Goal: Task Accomplishment & Management: Use online tool/utility

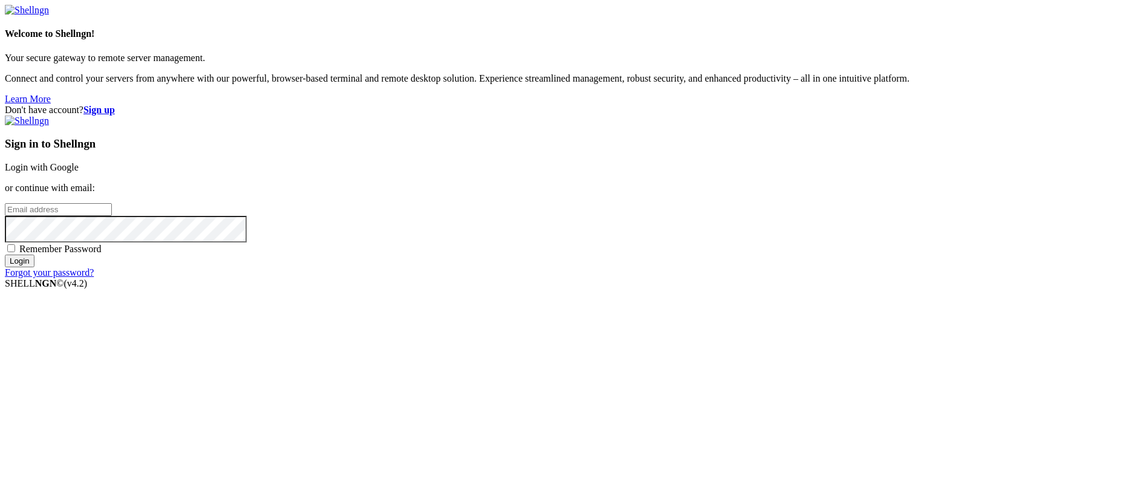
click at [79, 172] on link "Login with Google" at bounding box center [42, 167] width 74 height 10
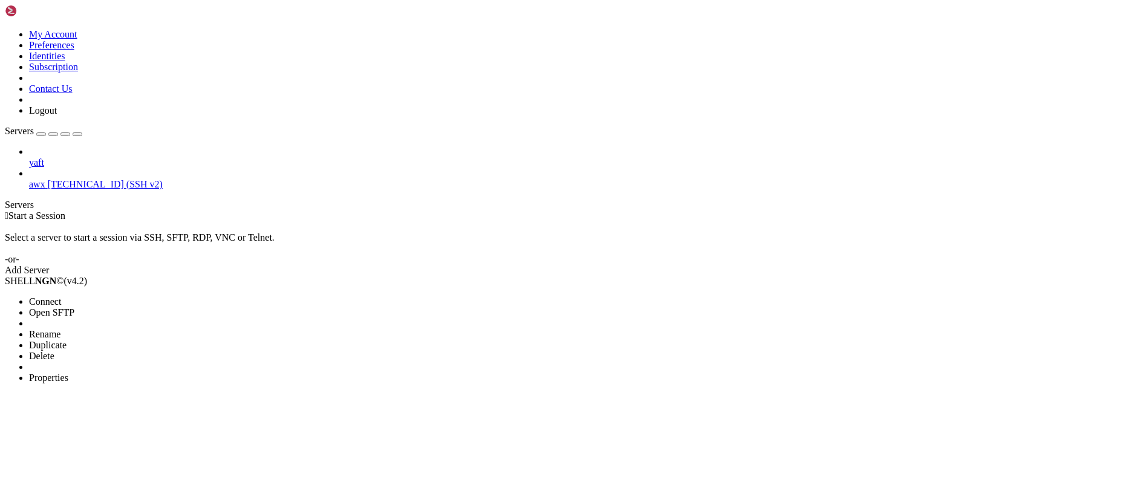
click at [97, 351] on li "Delete" at bounding box center [84, 356] width 110 height 11
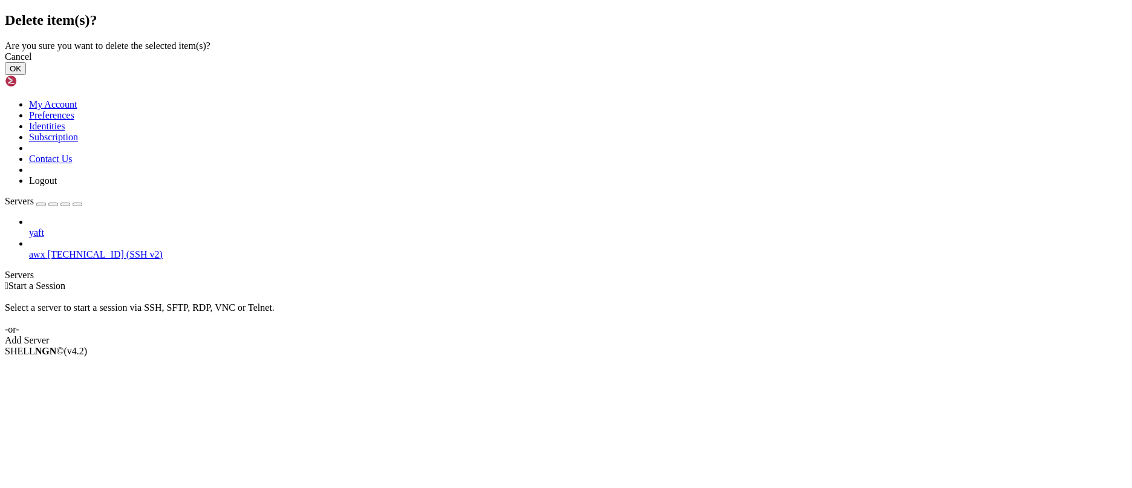
click at [694, 75] on div "Cancel OK" at bounding box center [566, 63] width 1122 height 24
click at [26, 75] on button "OK" at bounding box center [15, 68] width 21 height 13
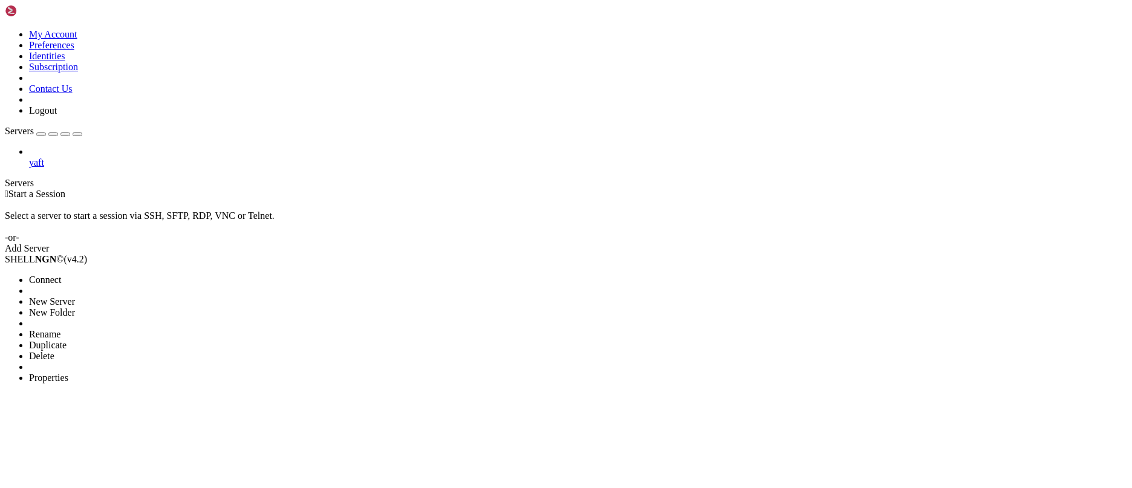
click at [115, 351] on li "Delete" at bounding box center [84, 356] width 110 height 11
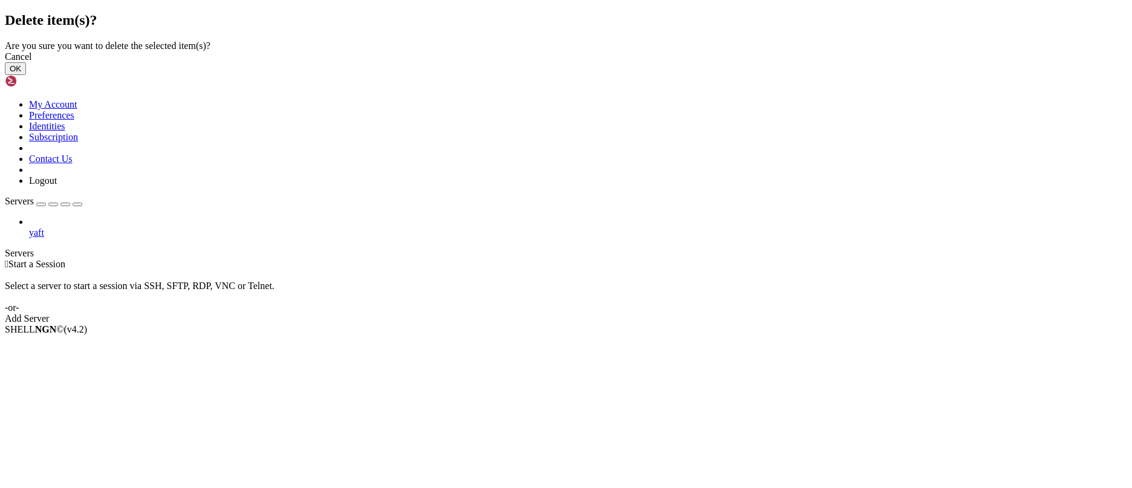
click at [26, 75] on button "OK" at bounding box center [15, 68] width 21 height 13
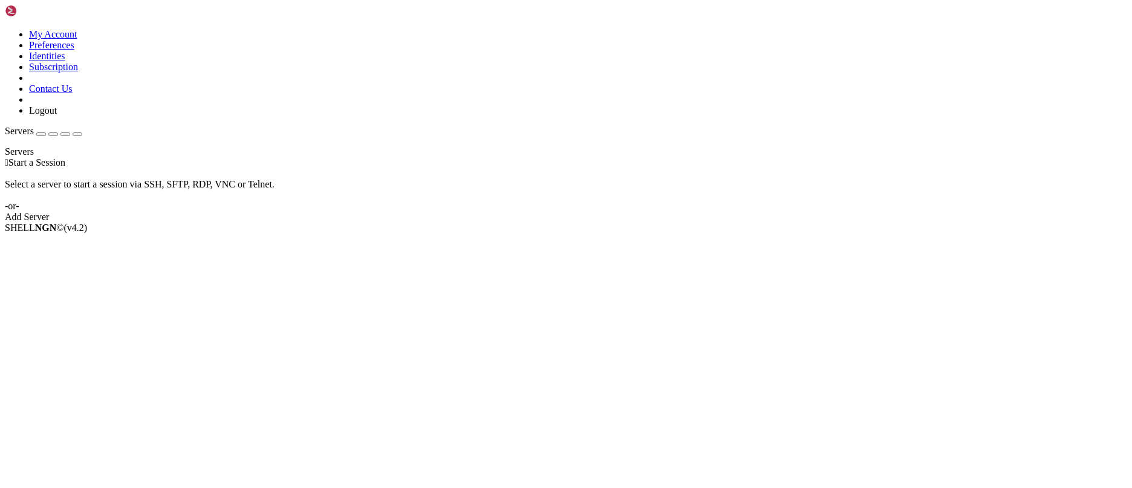
click at [624, 216] on div "Add Server" at bounding box center [566, 217] width 1122 height 11
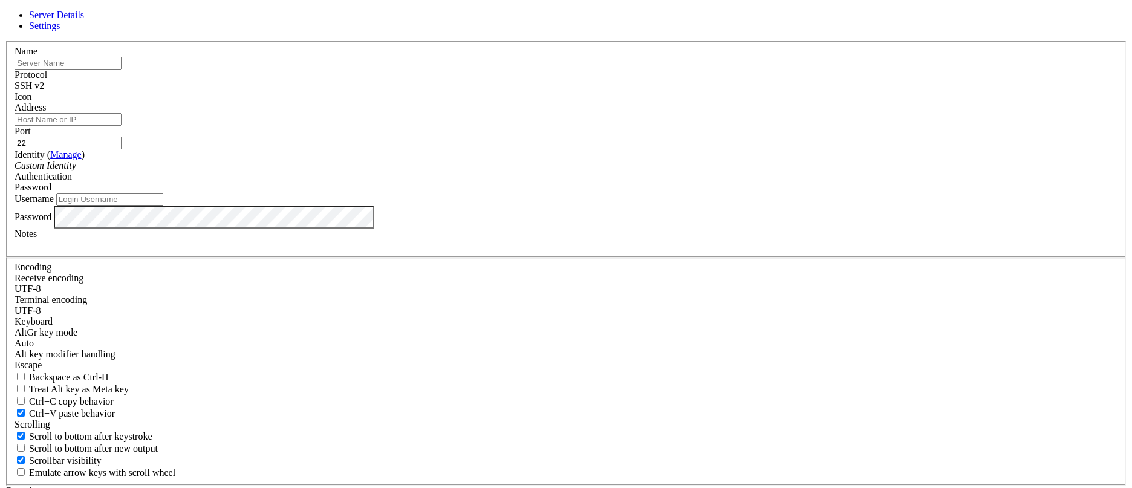
click at [122, 70] on input "text" at bounding box center [68, 63] width 107 height 13
type input "ف"
type input "test"
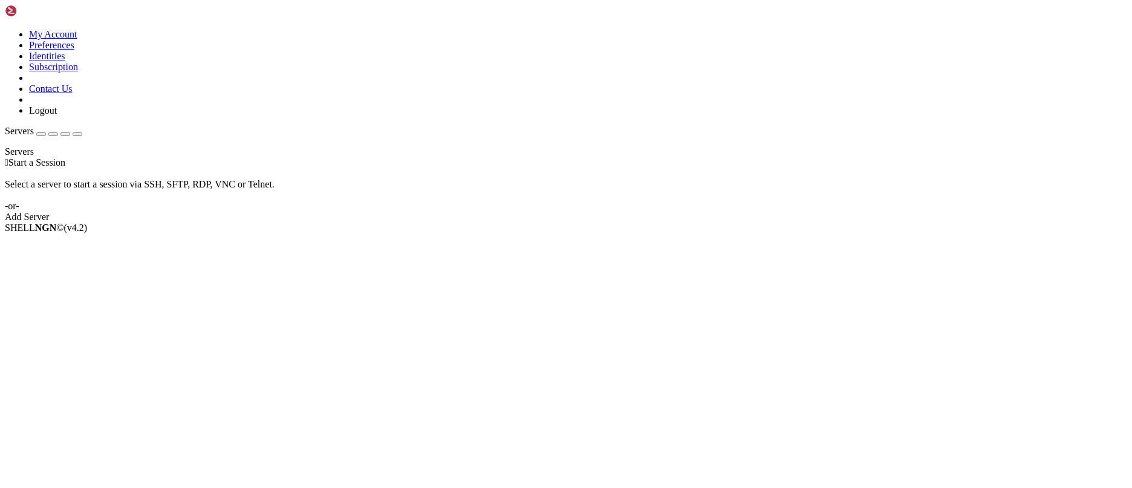
click at [663, 213] on div "Add Server" at bounding box center [566, 217] width 1122 height 11
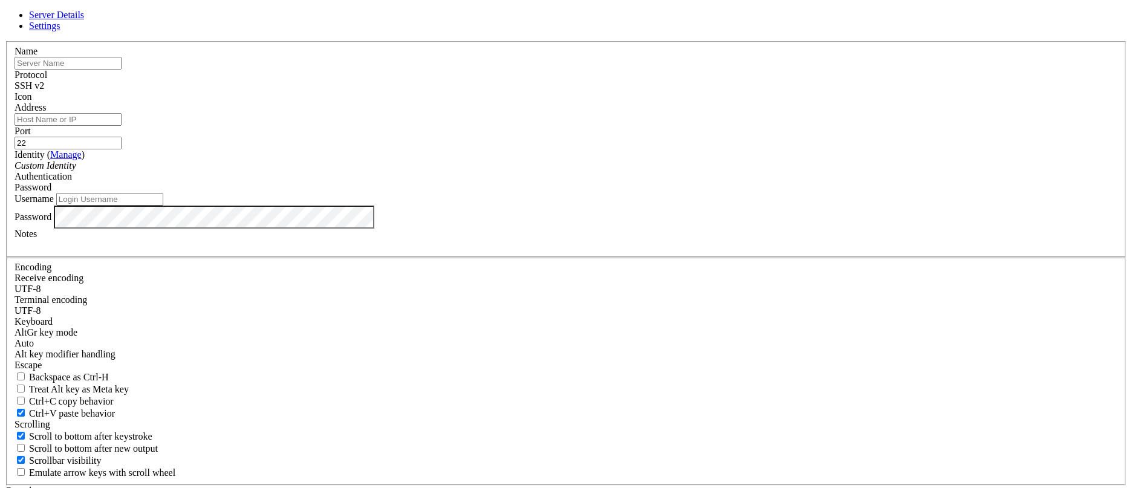
click at [122, 126] on input "Address" at bounding box center [68, 119] width 107 height 13
paste input "[TECHNICAL_ID]"
type input "[TECHNICAL_ID]"
click at [122, 70] on input "text" at bounding box center [68, 63] width 107 height 13
type input "test"
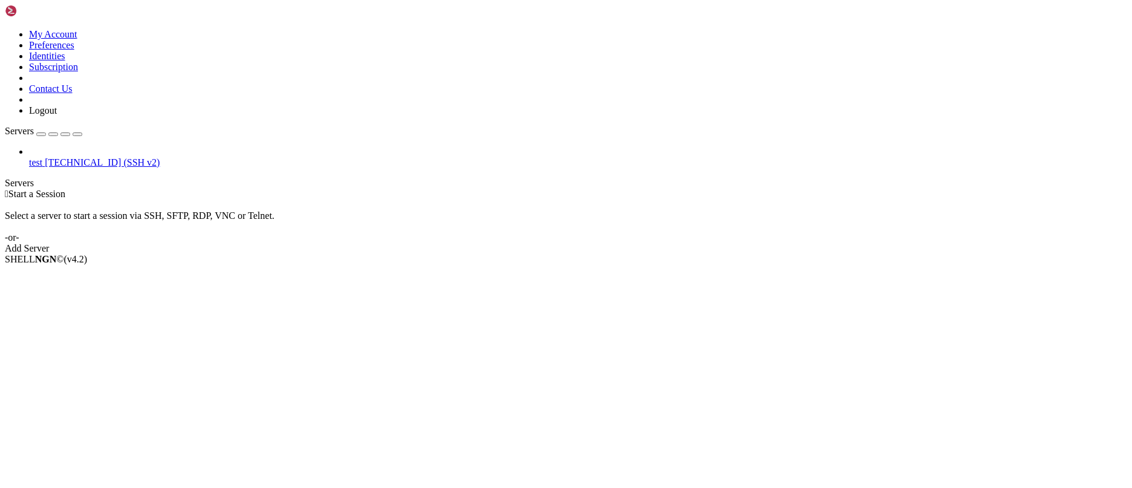
click at [42, 157] on span "test" at bounding box center [35, 162] width 13 height 10
click at [108, 351] on li "Properties" at bounding box center [84, 356] width 110 height 11
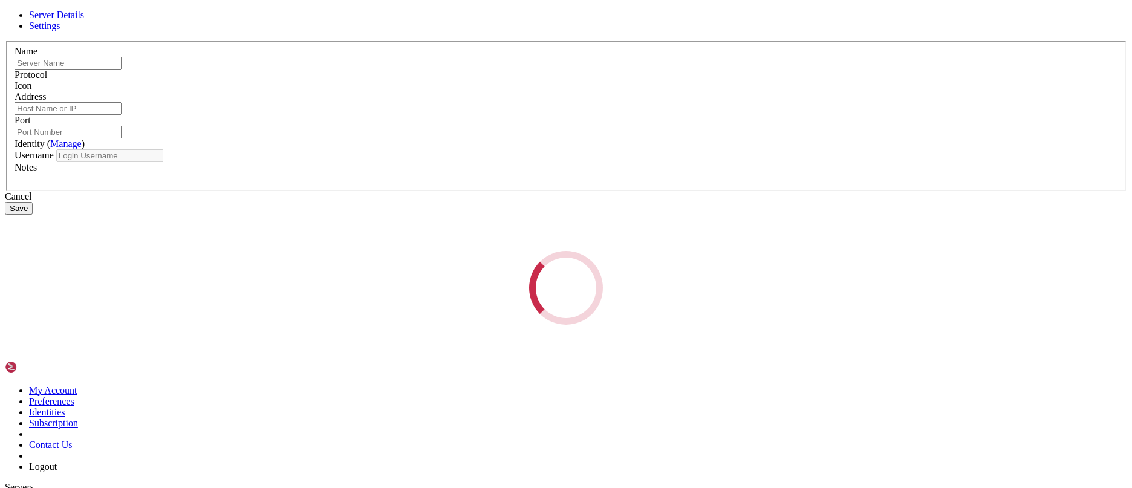
type input "test"
type input "[TECHNICAL_ID]"
type input "22"
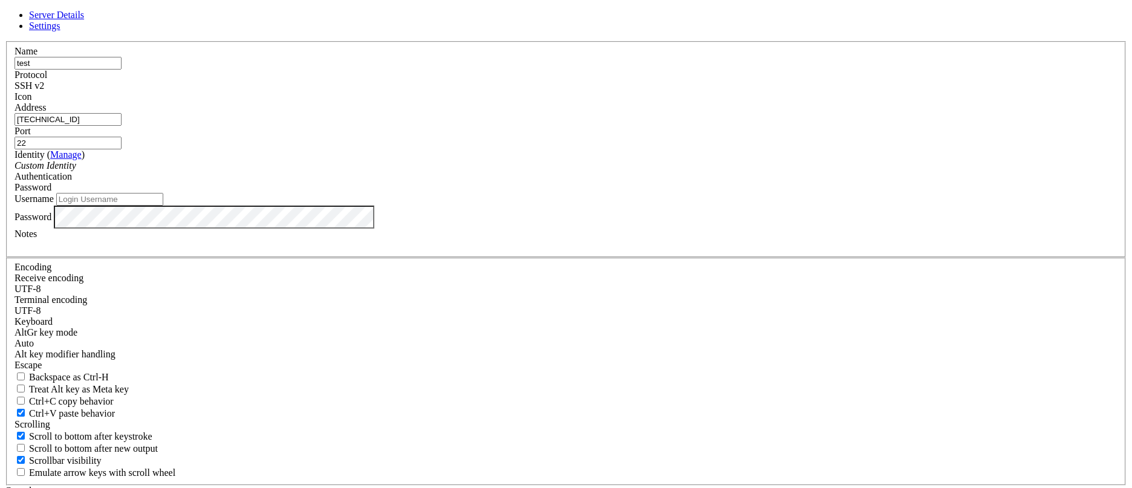
click at [163, 206] on input "Username" at bounding box center [109, 199] width 107 height 13
type input "root"
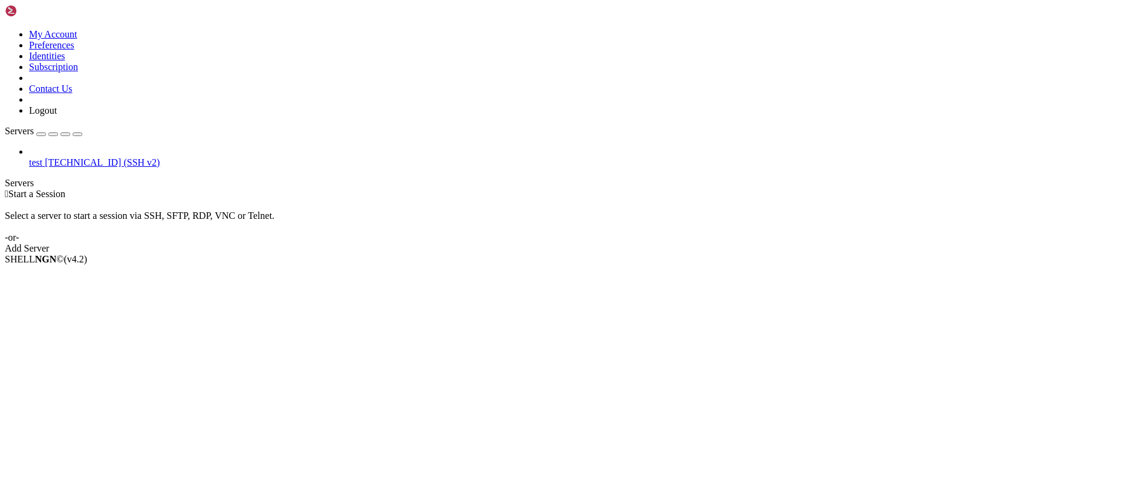
click at [42, 157] on span "test" at bounding box center [35, 162] width 13 height 10
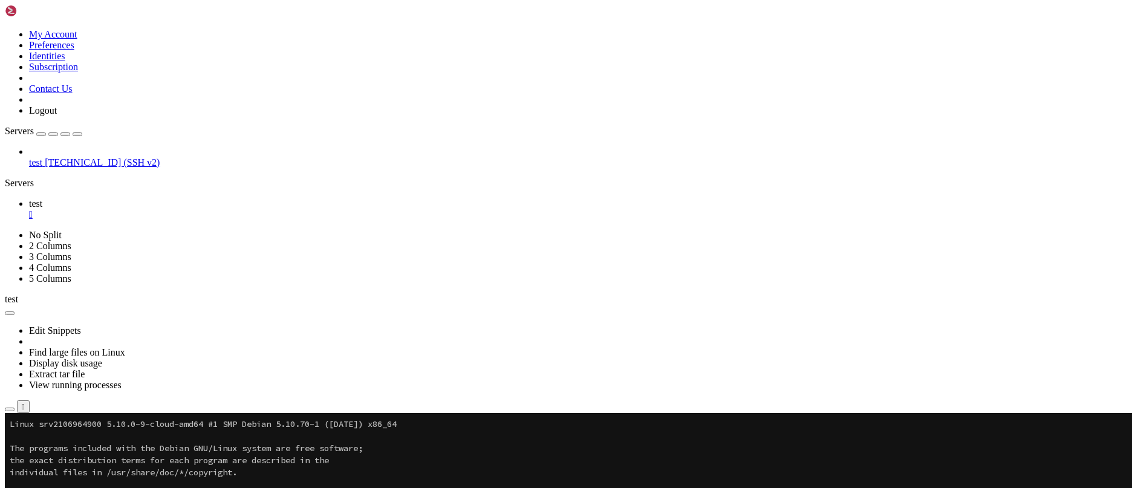
click at [77, 134] on icon "button" at bounding box center [77, 134] width 0 height 0
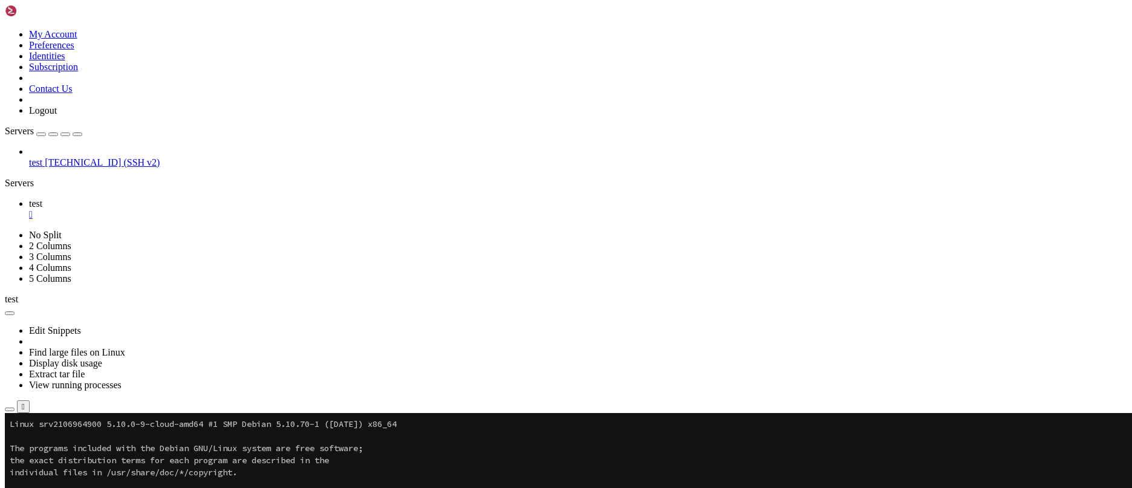
scroll to position [11, 1]
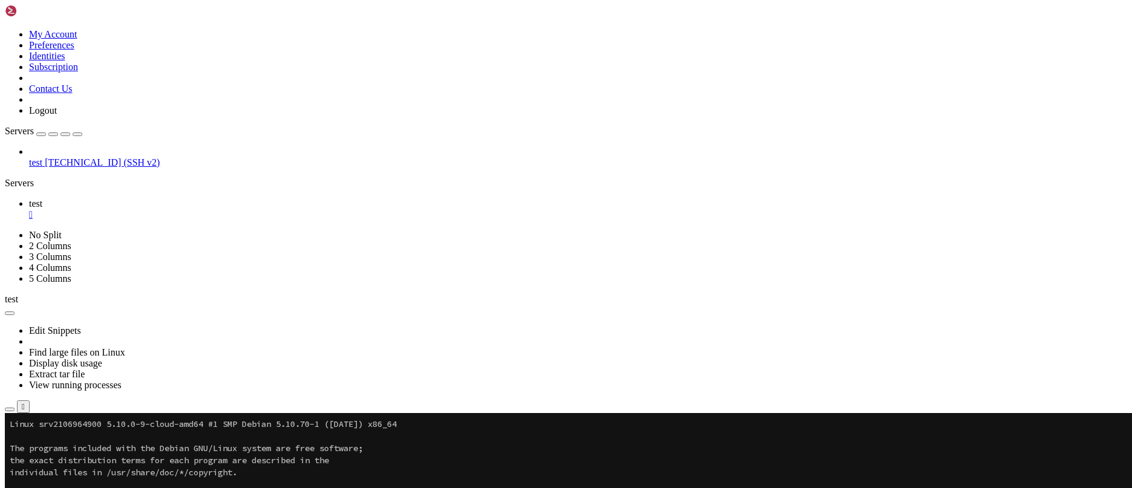
click at [12, 178] on div "Servers" at bounding box center [566, 183] width 1122 height 11
click at [55, 157] on span "[TECHNICAL_ID] (SSH v2)" at bounding box center [102, 162] width 115 height 10
click at [56, 157] on span "[TECHNICAL_ID] (SSH v2)" at bounding box center [102, 162] width 115 height 10
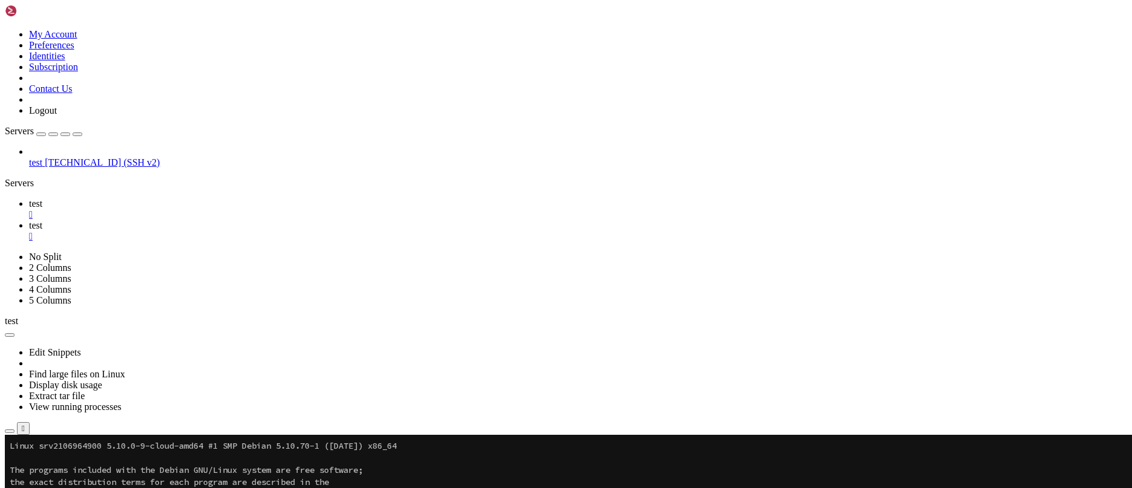
scroll to position [0, 0]
click at [256, 231] on div "" at bounding box center [578, 236] width 1098 height 11
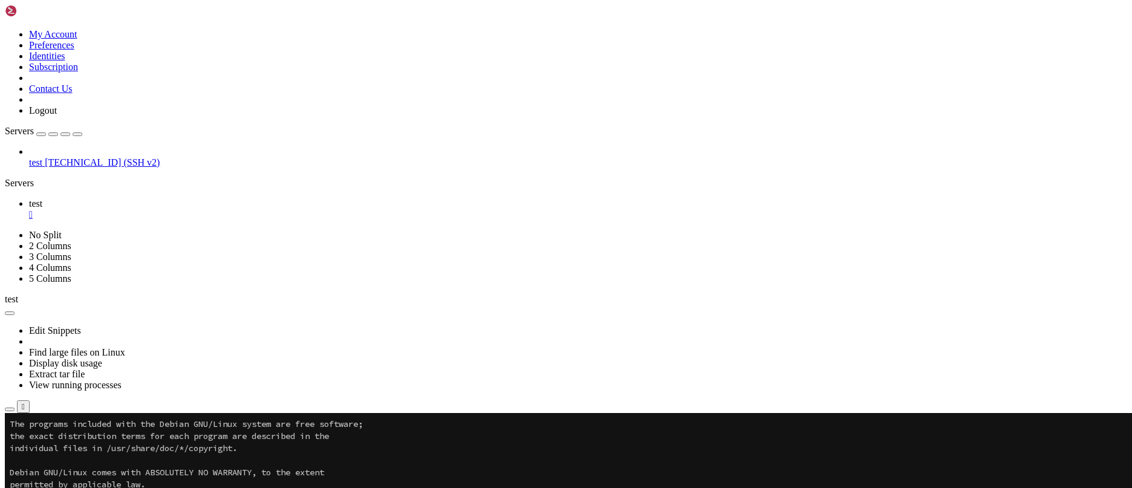
scroll to position [145, 0]
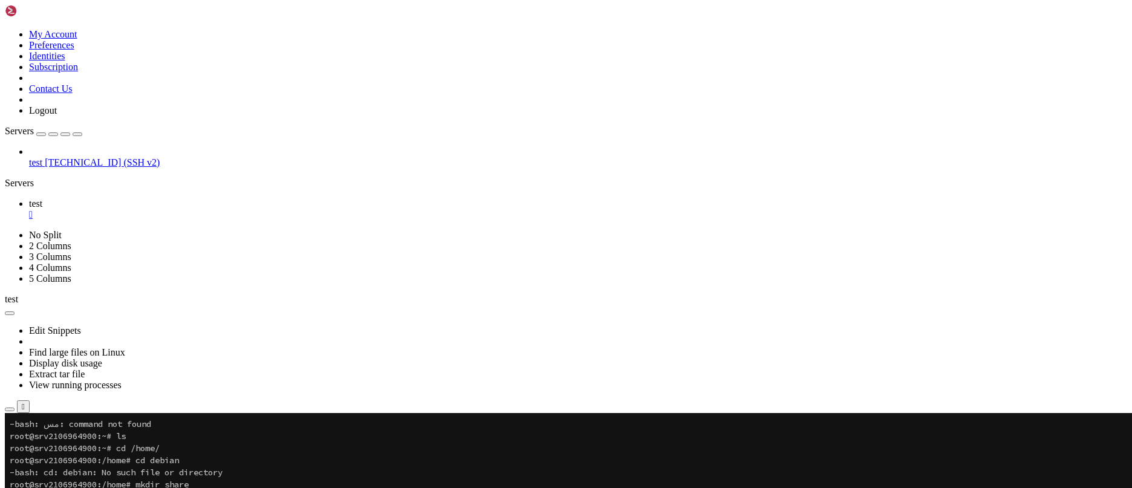
drag, startPoint x: 56, startPoint y: 761, endPoint x: 120, endPoint y: 763, distance: 64.1
copy x-row "[TECHNICAL_ID]"
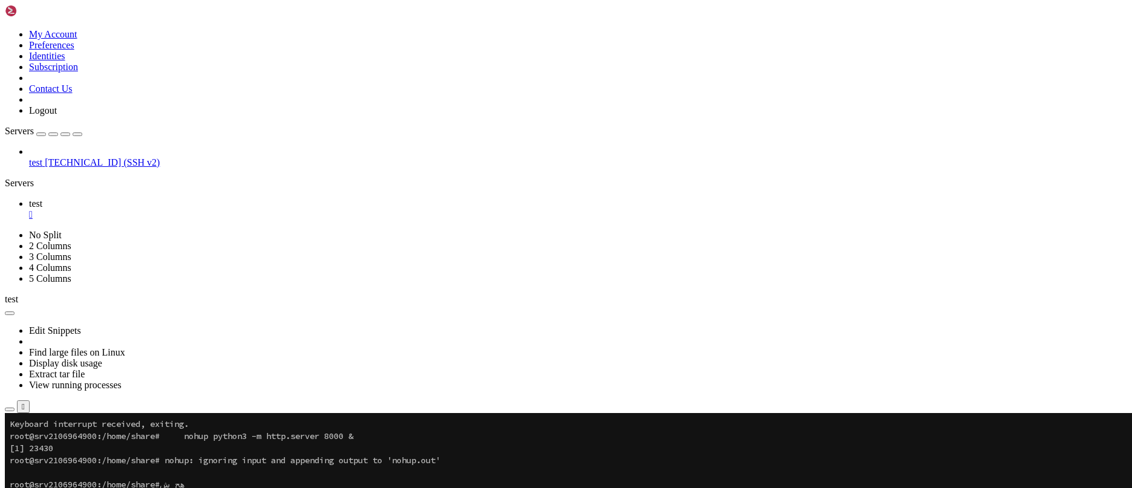
scroll to position [266, 0]
drag, startPoint x: 260, startPoint y: 816, endPoint x: 13, endPoint y: 720, distance: 265.4
drag, startPoint x: 10, startPoint y: 716, endPoint x: 272, endPoint y: 812, distance: 279.3
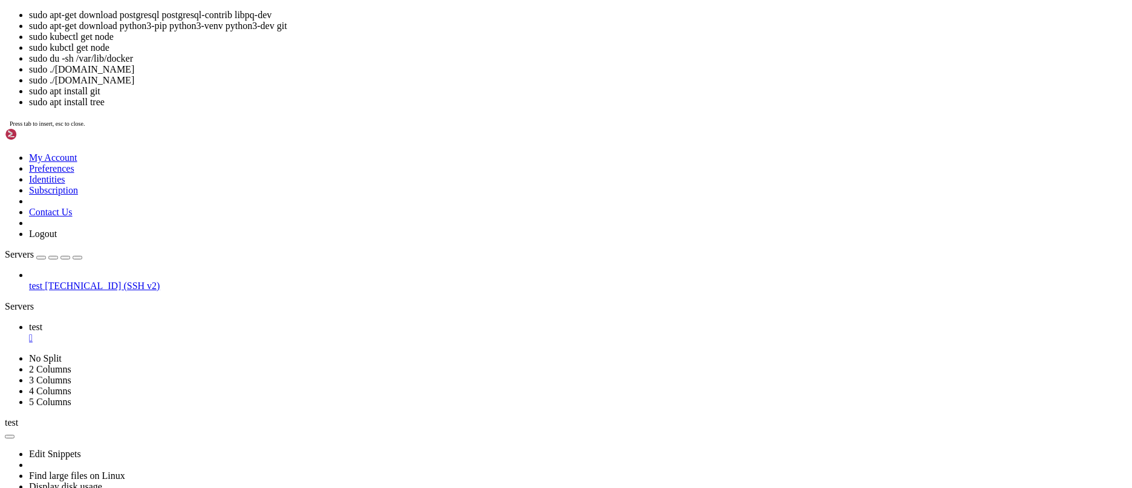
scroll to position [472, 0]
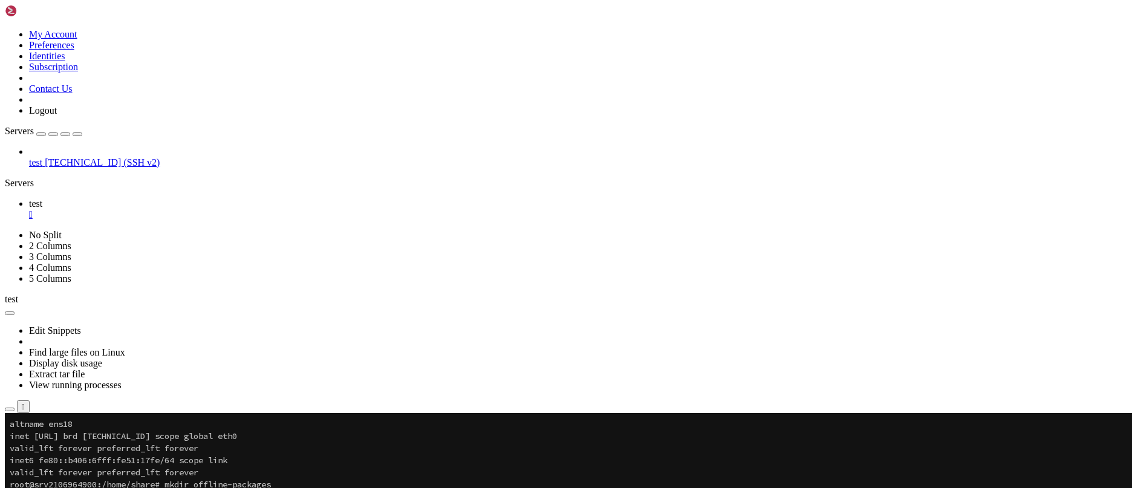
drag, startPoint x: 275, startPoint y: 816, endPoint x: 9, endPoint y: 487, distance: 422.6
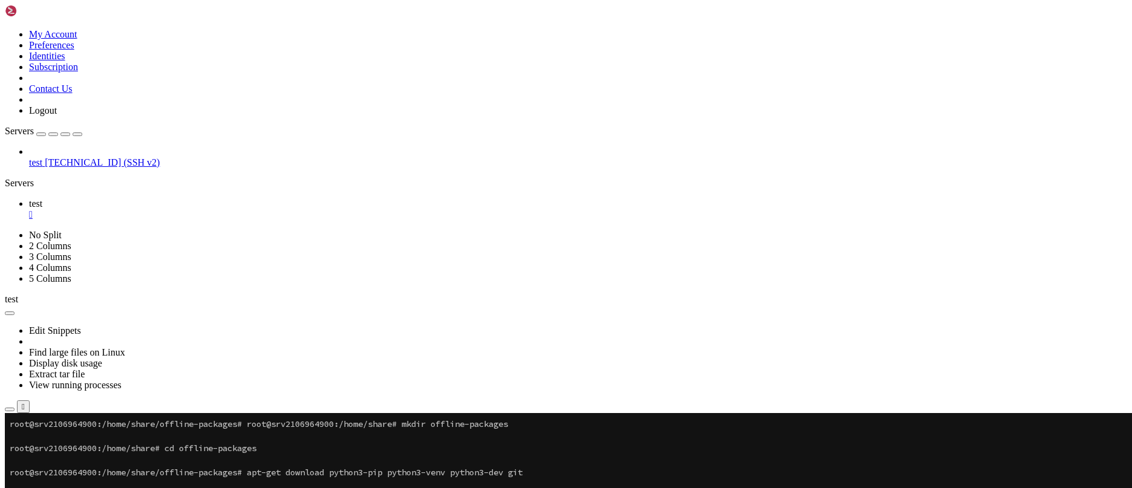
scroll to position [859, 0]
drag, startPoint x: 30, startPoint y: 501, endPoint x: 449, endPoint y: 640, distance: 442.3
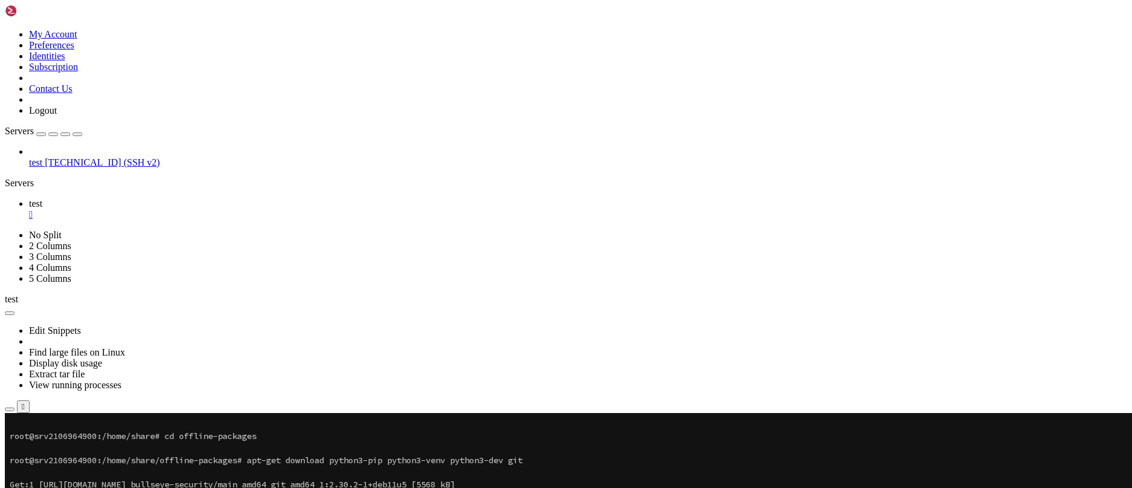
scroll to position [0, 0]
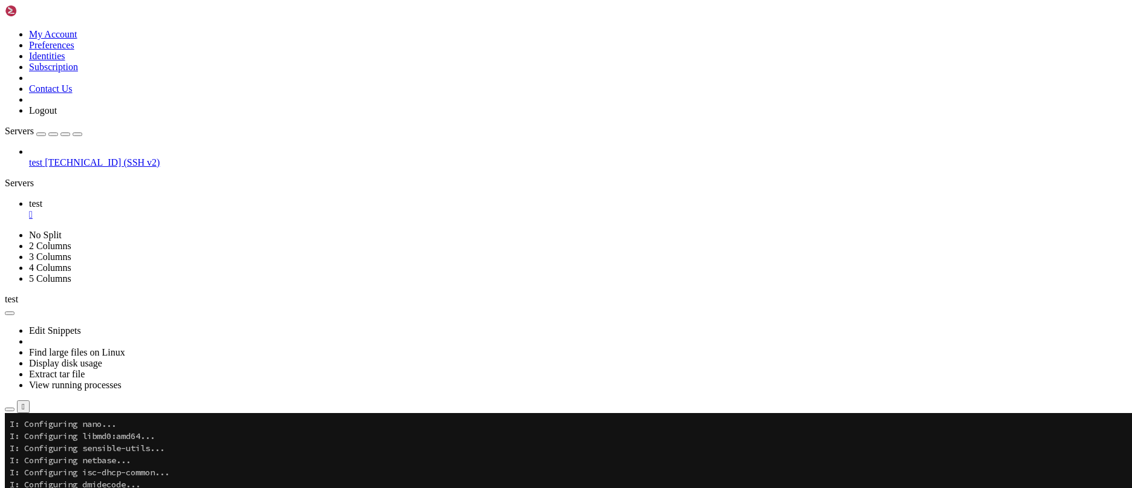
scroll to position [9905, 0]
